Goal: Information Seeking & Learning: Learn about a topic

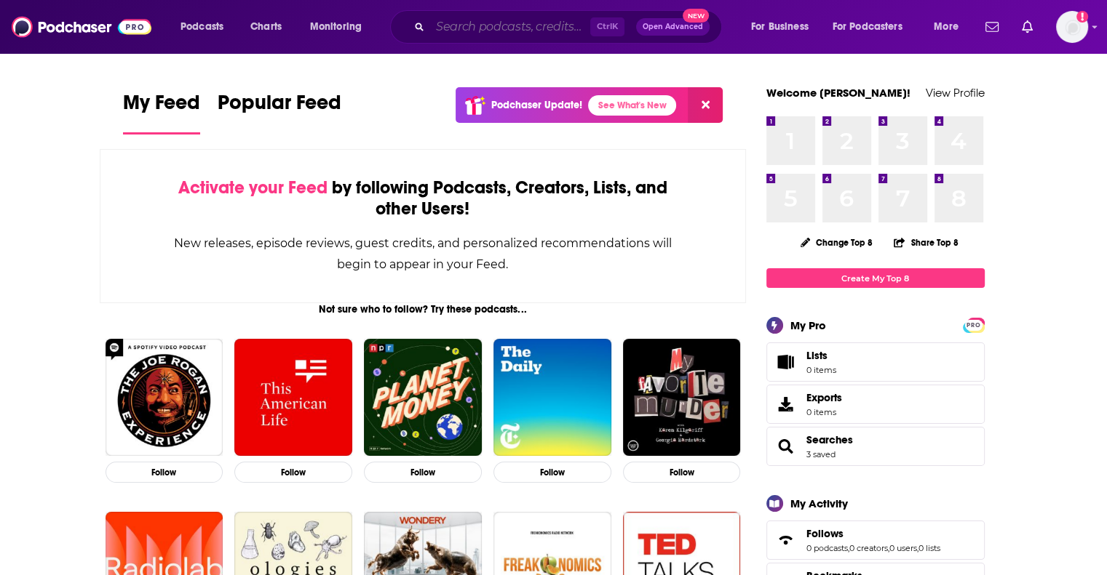
click at [454, 25] on input "Search podcasts, credits, & more..." at bounding box center [510, 26] width 160 height 23
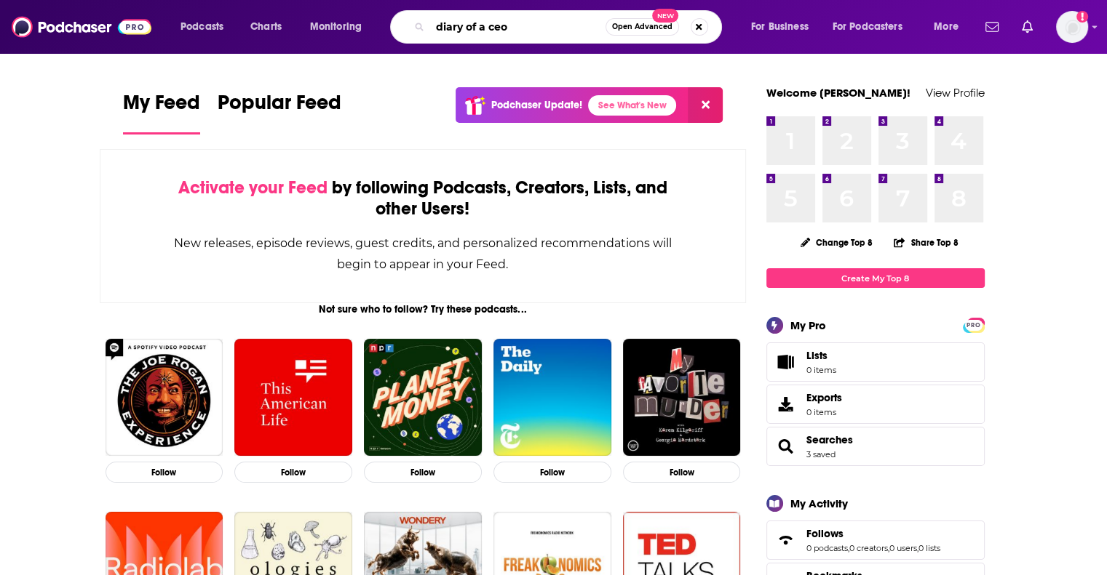
type input "diary of a ceo"
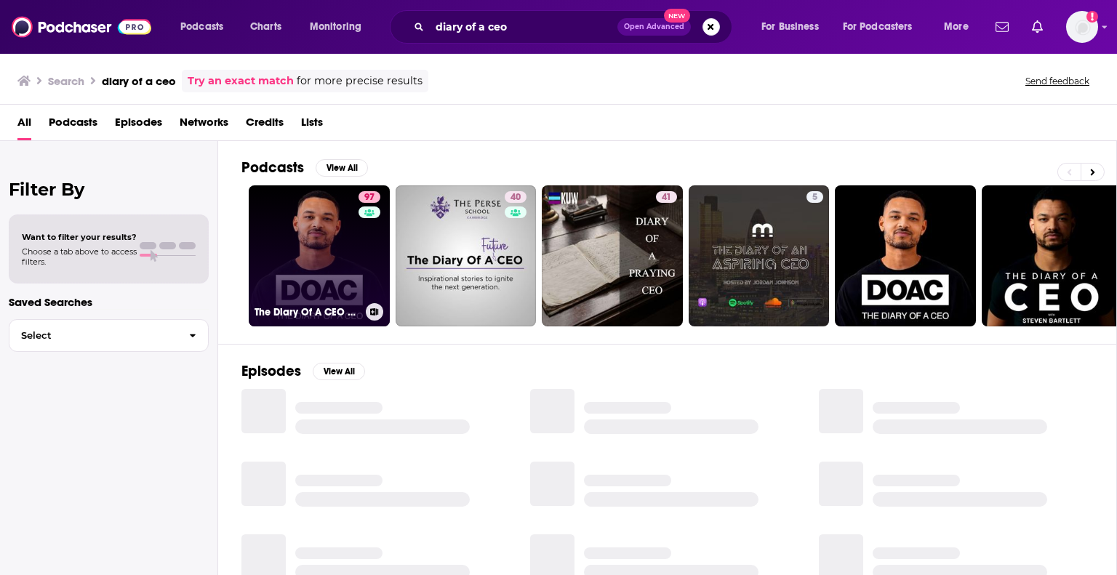
click at [329, 283] on link "97 The Diary Of A CEO with [PERSON_NAME]" at bounding box center [319, 256] width 141 height 141
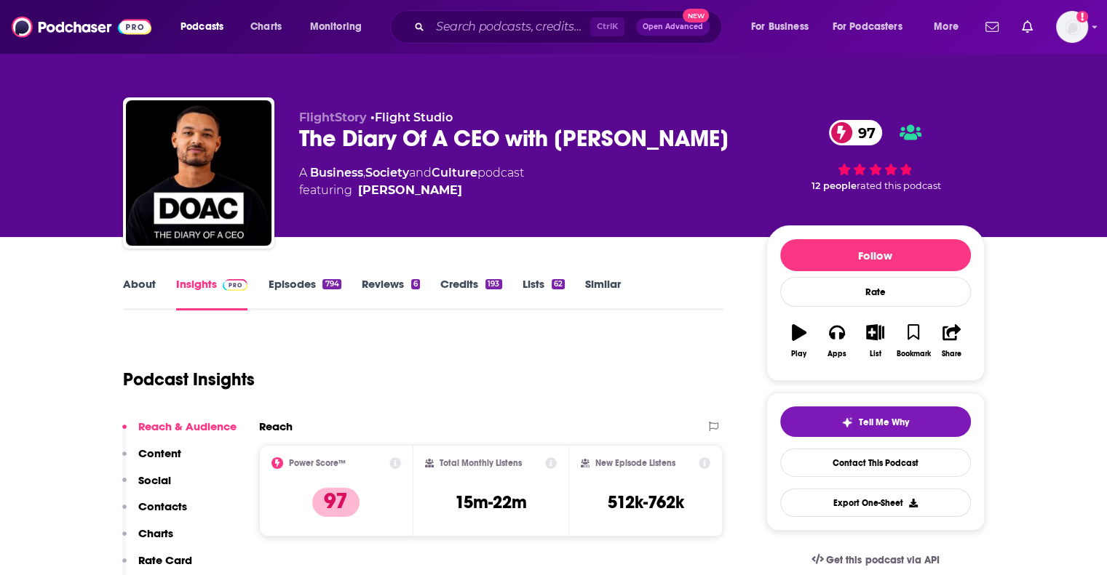
click at [305, 285] on link "Episodes 794" at bounding box center [304, 293] width 73 height 33
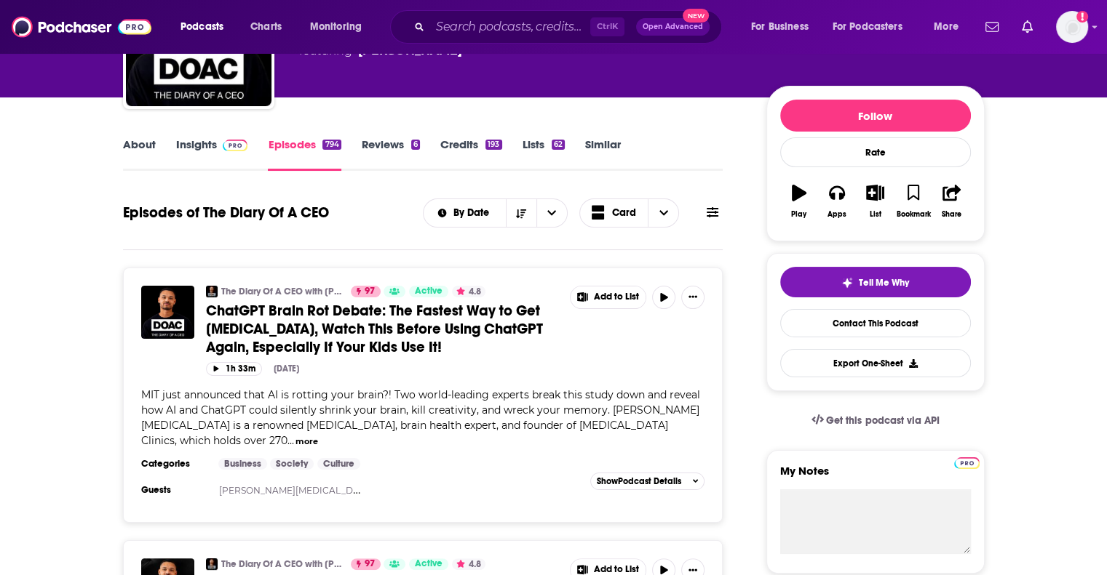
scroll to position [143, 0]
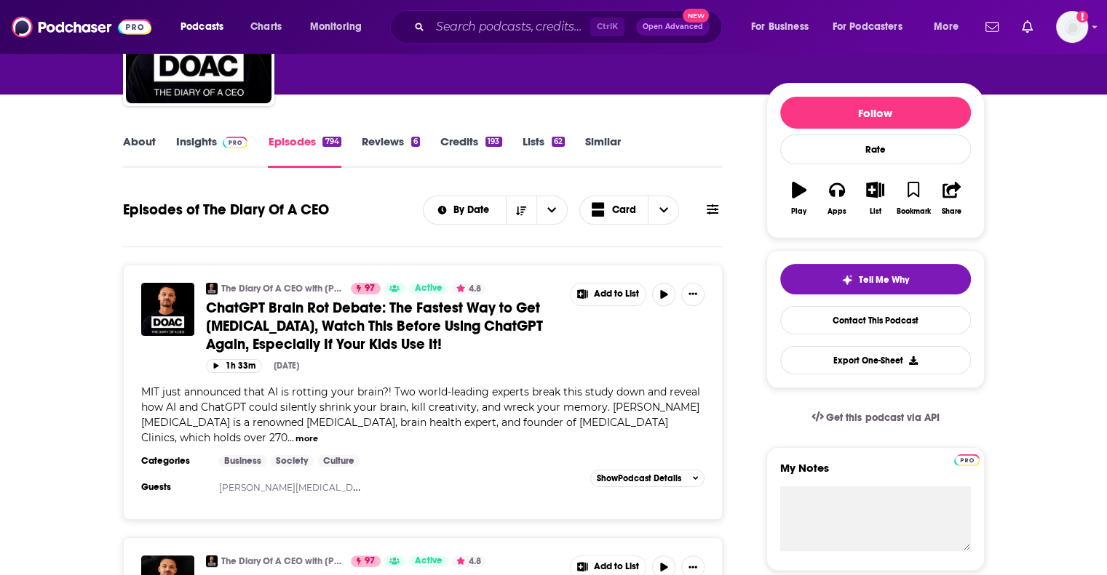
click at [142, 146] on link "About" at bounding box center [139, 151] width 33 height 33
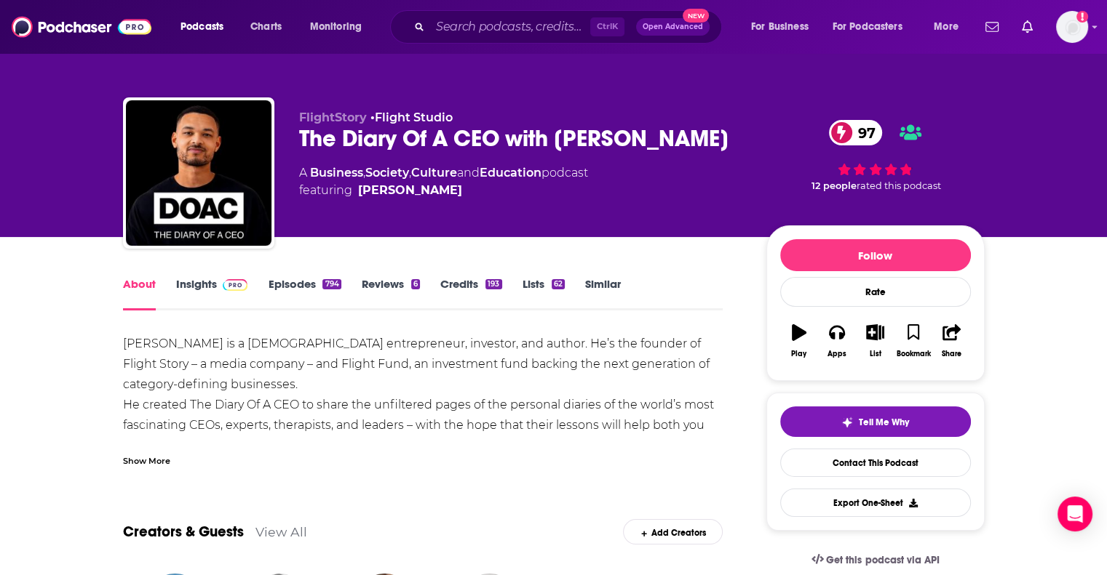
click at [288, 284] on link "Episodes 794" at bounding box center [304, 293] width 73 height 33
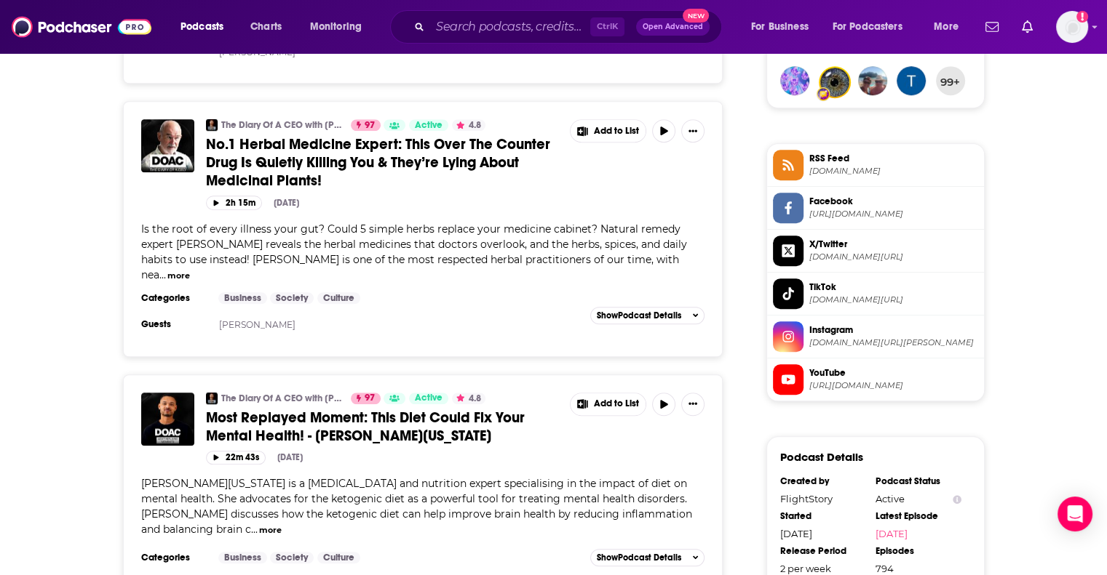
scroll to position [928, 0]
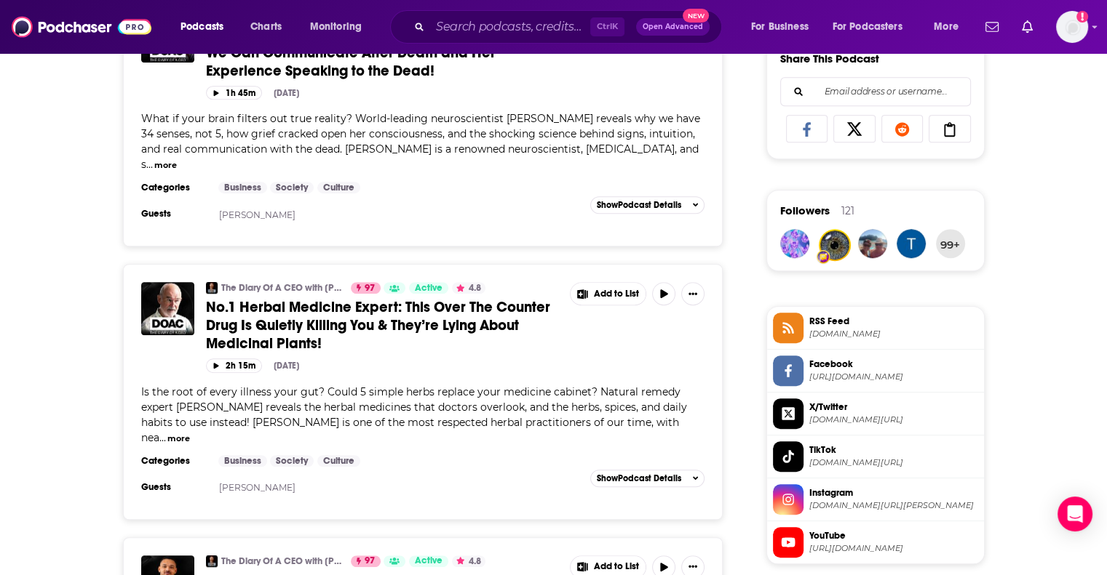
click at [190, 433] on button "more" at bounding box center [178, 439] width 23 height 12
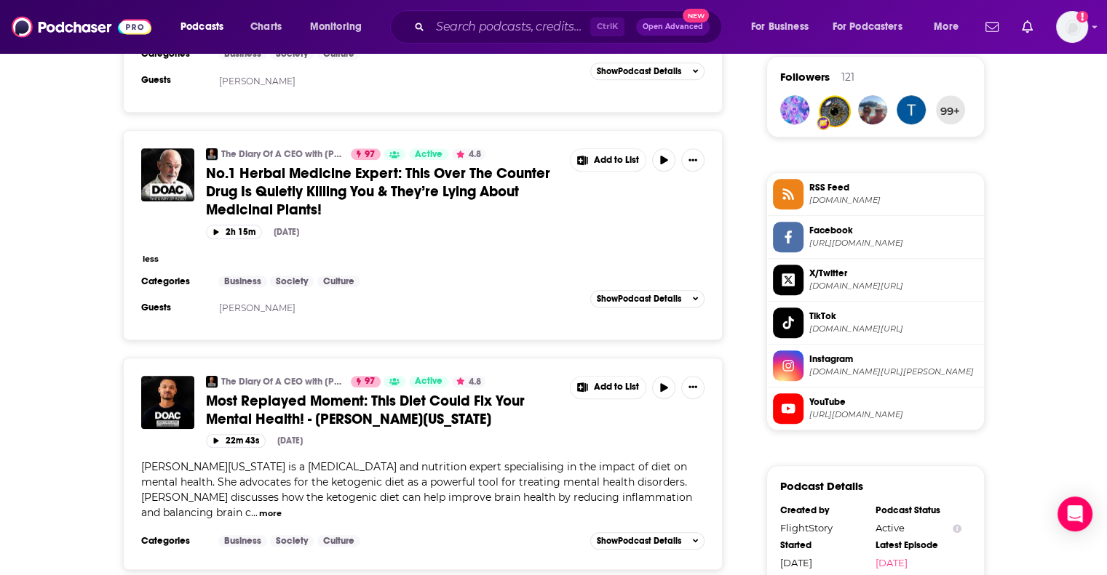
scroll to position [1064, 0]
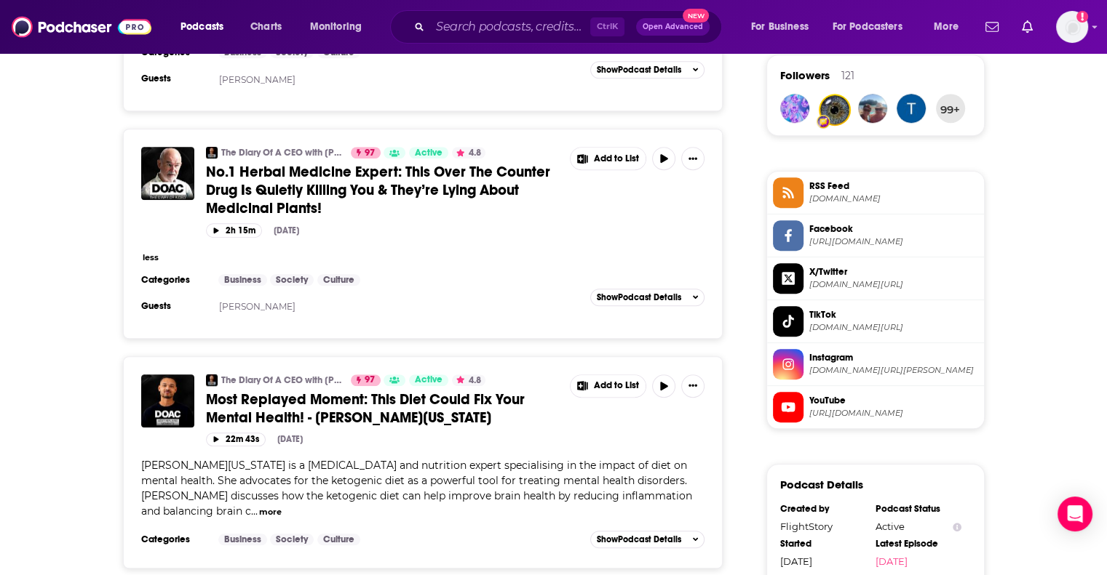
click at [282, 506] on button "more" at bounding box center [270, 512] width 23 height 12
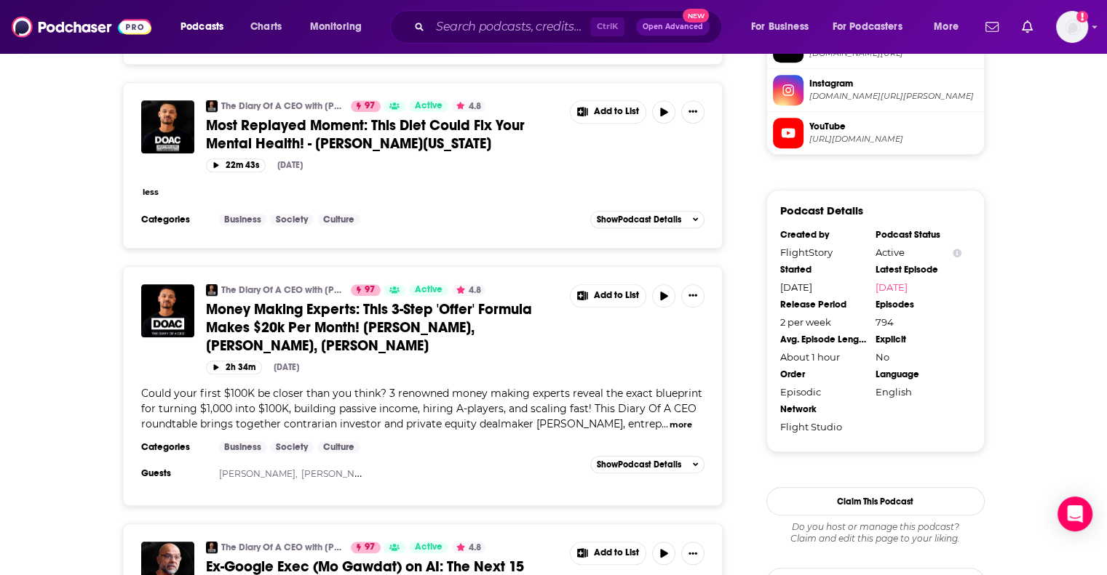
scroll to position [1339, 0]
click at [546, 418] on button "more" at bounding box center [680, 424] width 23 height 12
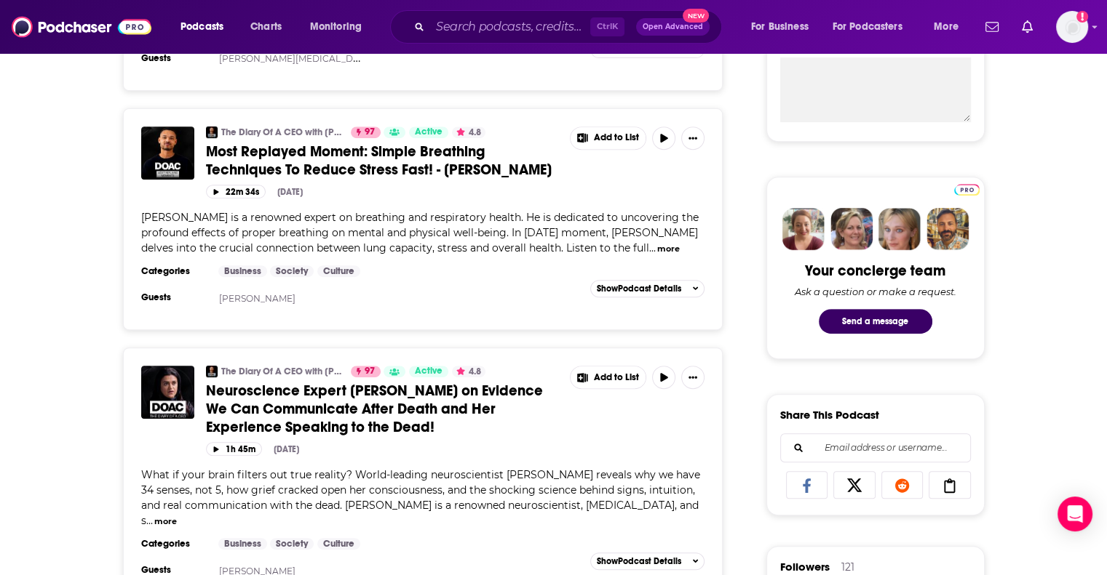
scroll to position [210, 0]
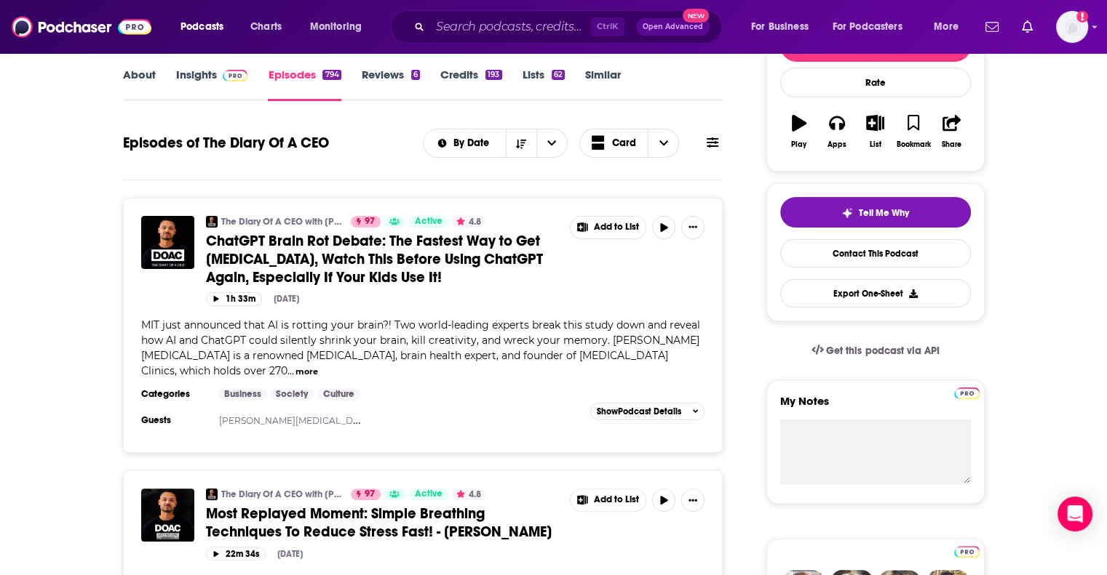
click at [318, 366] on button "more" at bounding box center [306, 372] width 23 height 12
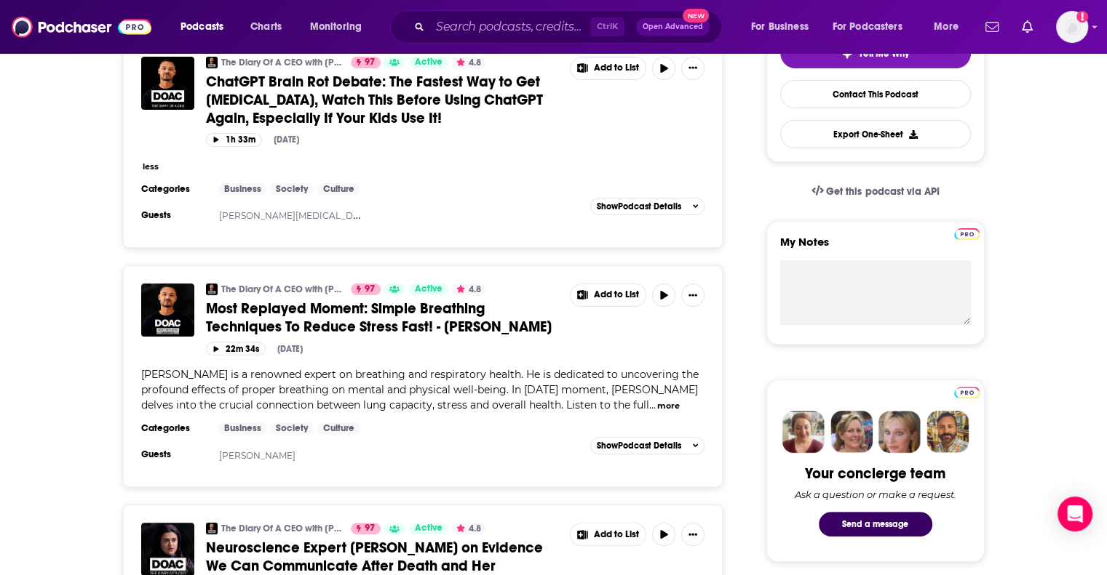
scroll to position [370, 0]
click at [546, 410] on div "[PERSON_NAME] is a renowned expert on breathing and respiratory health. He is d…" at bounding box center [423, 390] width 564 height 46
click at [546, 407] on span "[PERSON_NAME] is a renowned expert on breathing and respiratory health. He is d…" at bounding box center [419, 389] width 557 height 44
click at [546, 404] on button "more" at bounding box center [668, 405] width 23 height 12
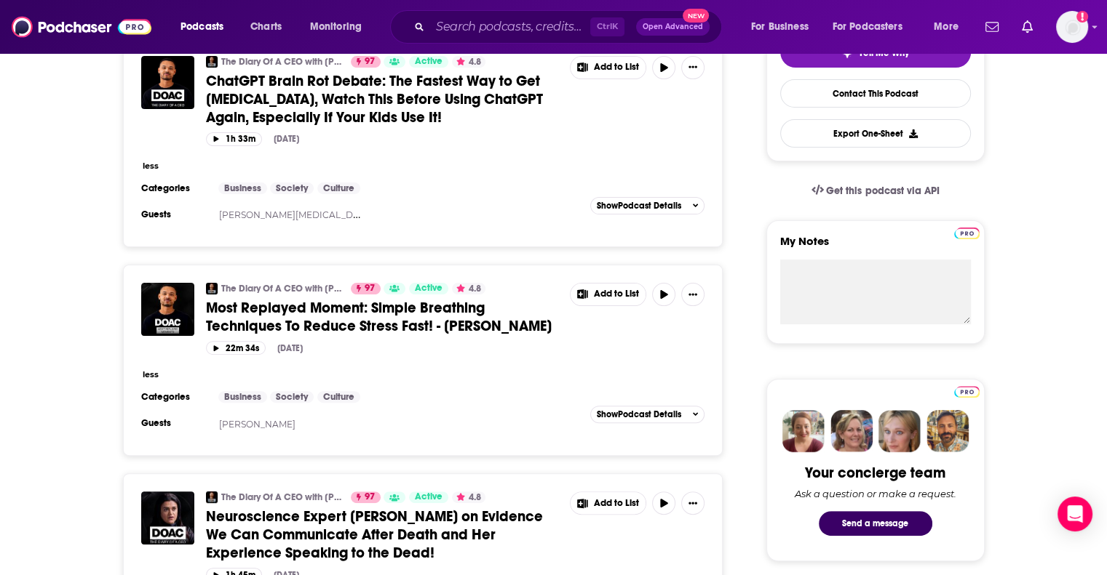
click at [546, 375] on div "less" at bounding box center [423, 374] width 564 height 15
click at [546, 343] on div "22m 34s [DATE]" at bounding box center [455, 348] width 499 height 14
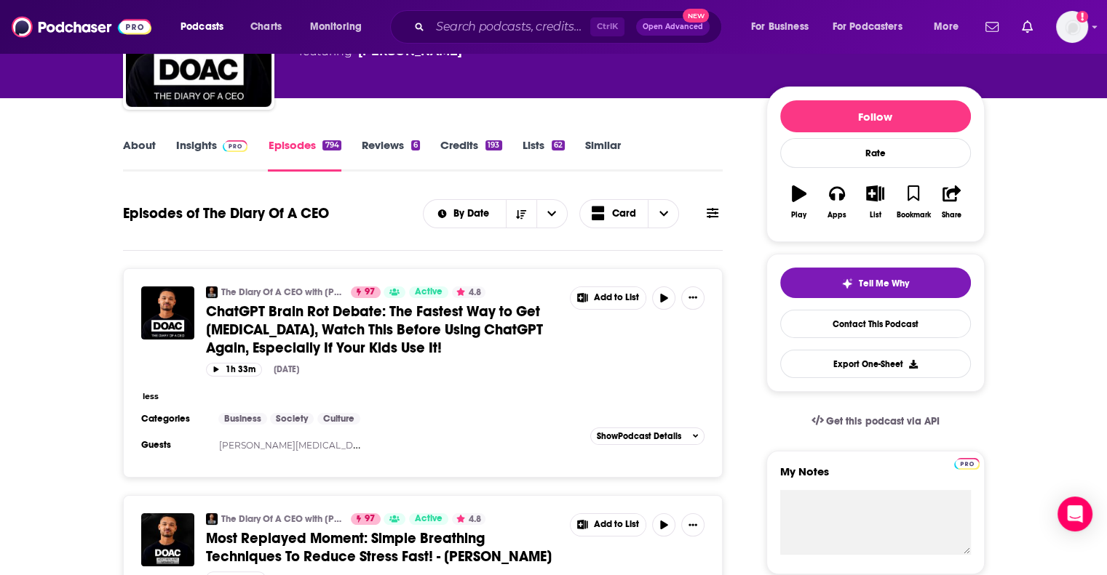
scroll to position [135, 0]
